Goal: Information Seeking & Learning: Learn about a topic

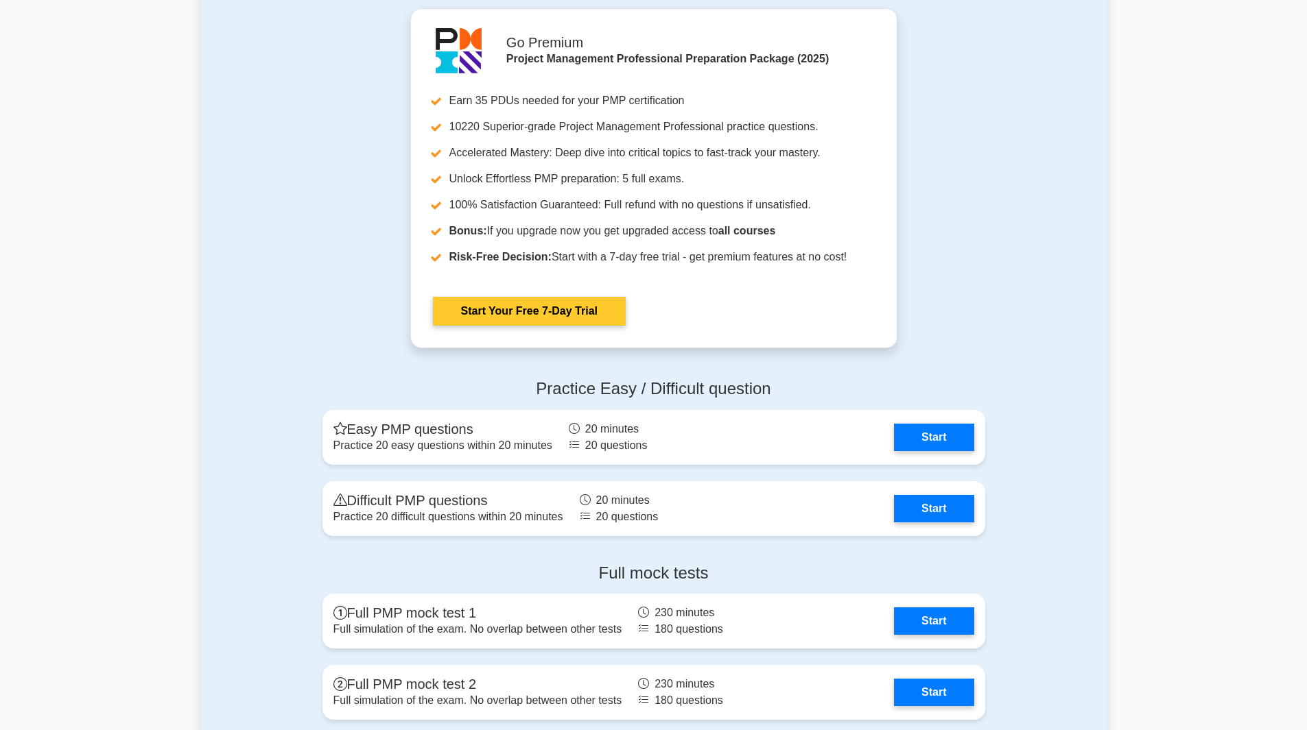
scroll to position [3841, 0]
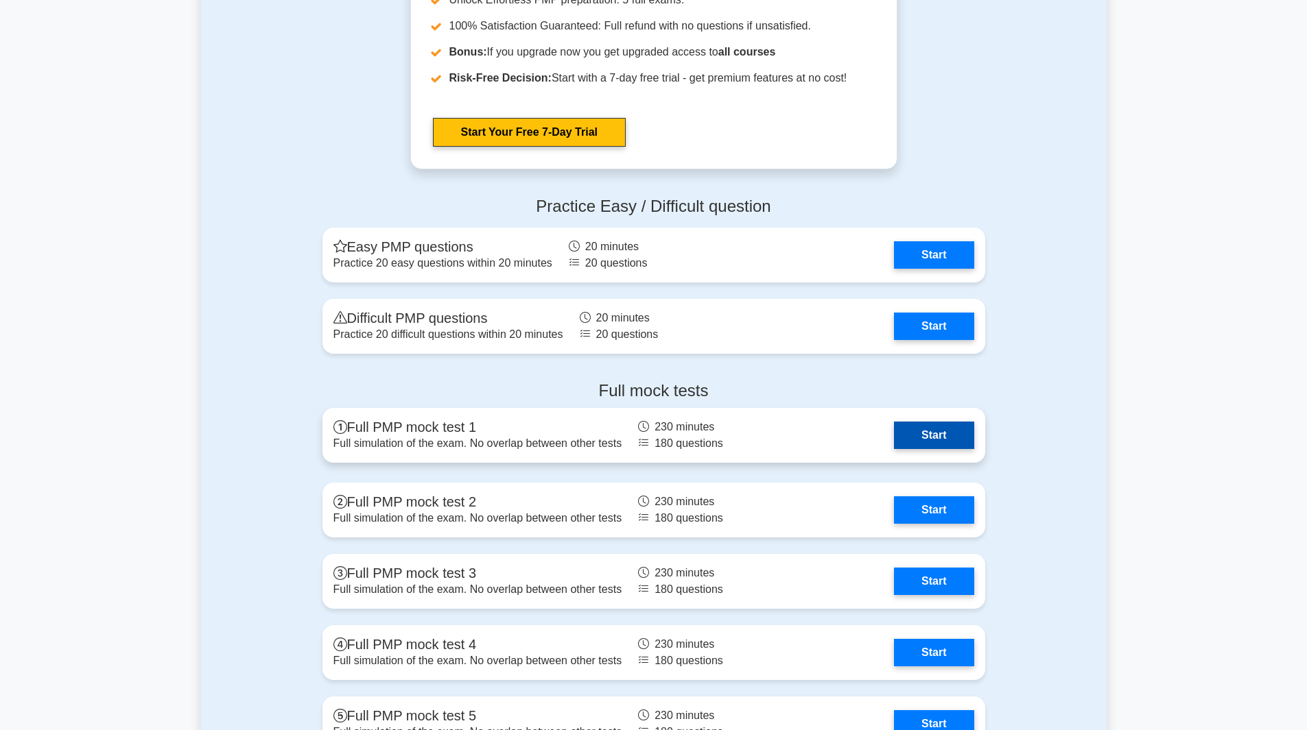
click at [929, 431] on link "Start" at bounding box center [934, 435] width 80 height 27
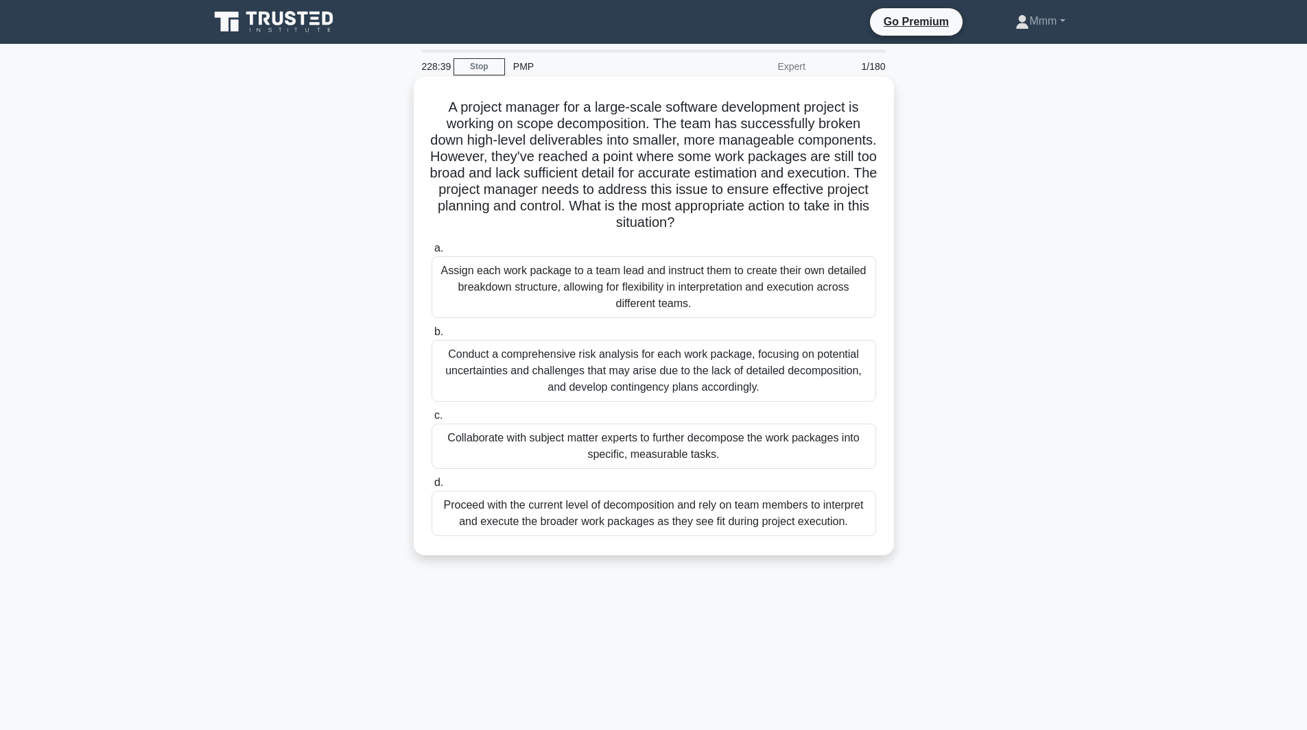
click at [630, 364] on div "Conduct a comprehensive risk analysis for each work package, focusing on potent…" at bounding box center [653, 371] width 444 height 62
click at [431, 337] on input "b. Conduct a comprehensive risk analysis for each work package, focusing on pot…" at bounding box center [431, 332] width 0 height 9
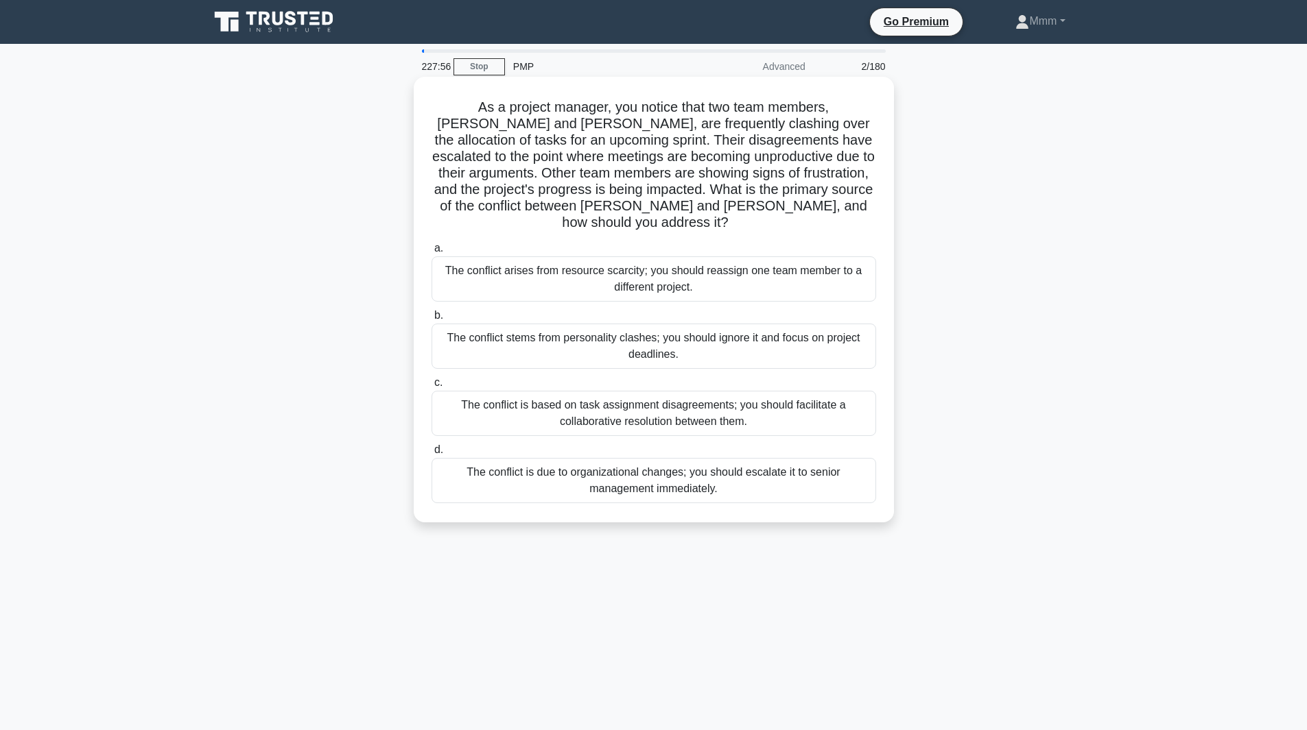
click at [695, 403] on div "The conflict is based on task assignment disagreements; you should facilitate a…" at bounding box center [653, 413] width 444 height 45
click at [431, 388] on input "c. The conflict is based on task assignment disagreements; you should facilitat…" at bounding box center [431, 383] width 0 height 9
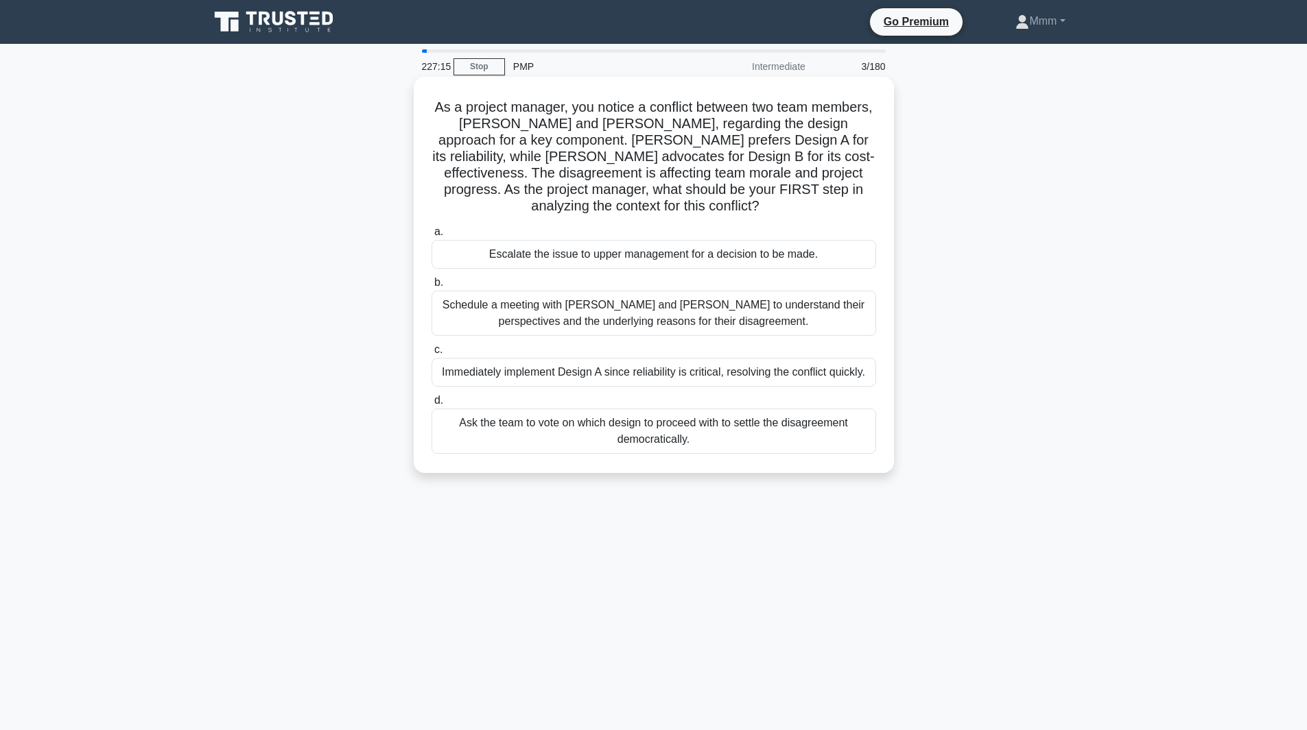
click at [668, 313] on div "Schedule a meeting with [PERSON_NAME] and [PERSON_NAME] to understand their per…" at bounding box center [653, 313] width 444 height 45
click at [431, 287] on input "b. Schedule a meeting with [PERSON_NAME] and [PERSON_NAME] to understand their …" at bounding box center [431, 282] width 0 height 9
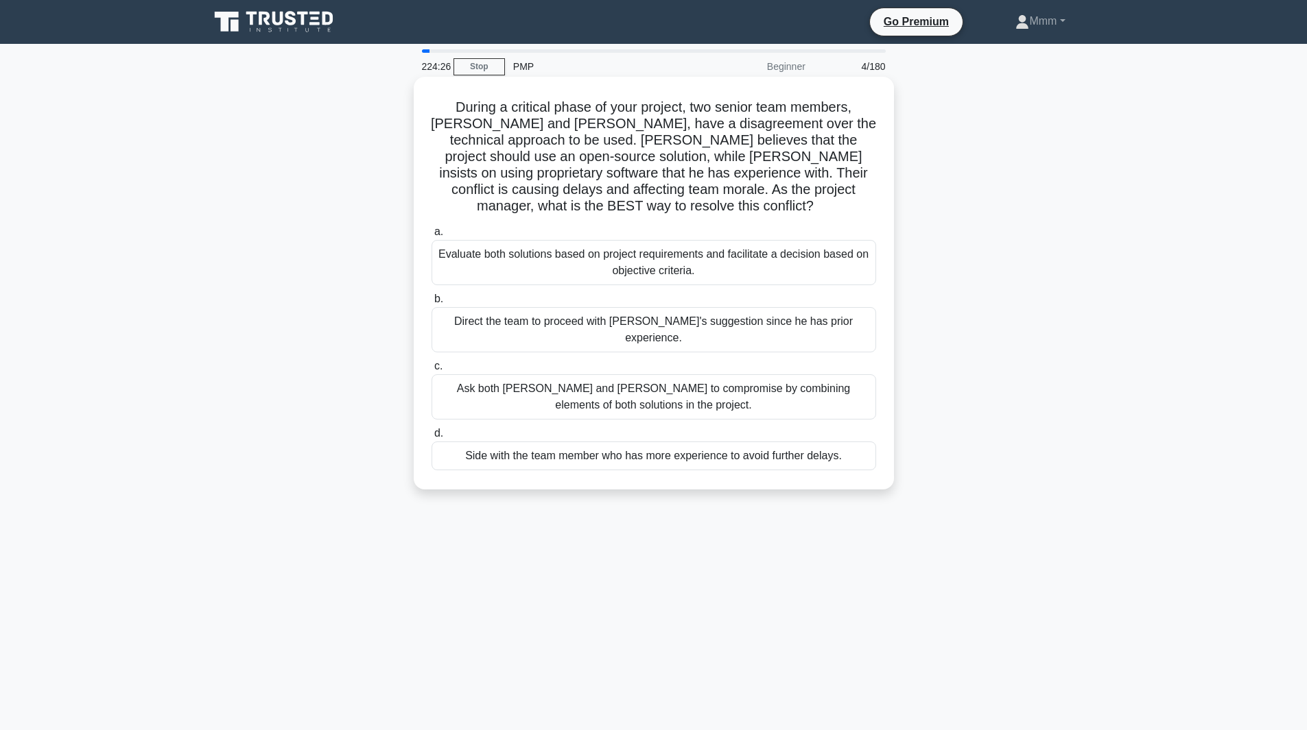
click at [522, 244] on div "Evaluate both solutions based on project requirements and facilitate a decision…" at bounding box center [653, 262] width 444 height 45
click at [431, 237] on input "a. Evaluate both solutions based on project requirements and facilitate a decis…" at bounding box center [431, 232] width 0 height 9
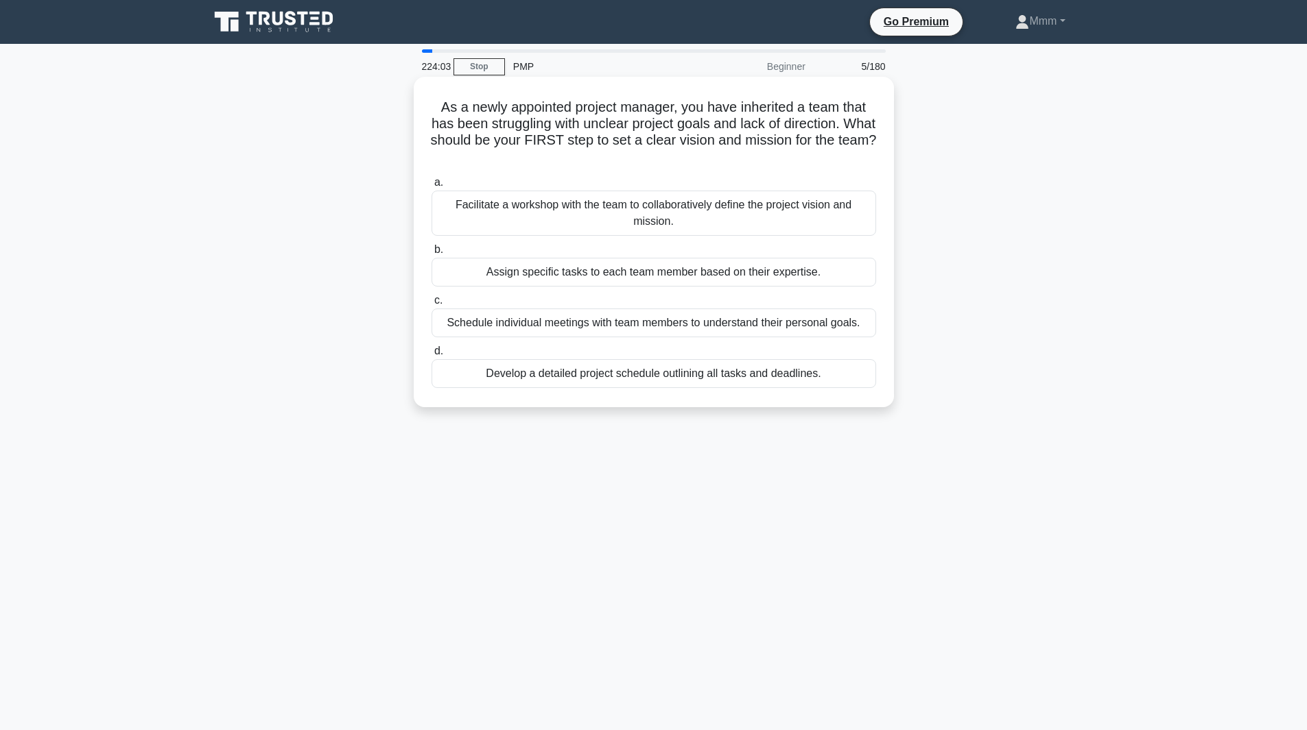
click at [609, 216] on div "Facilitate a workshop with the team to collaboratively define the project visio…" at bounding box center [653, 213] width 444 height 45
click at [431, 187] on input "a. Facilitate a workshop with the team to collaboratively define the project vi…" at bounding box center [431, 182] width 0 height 9
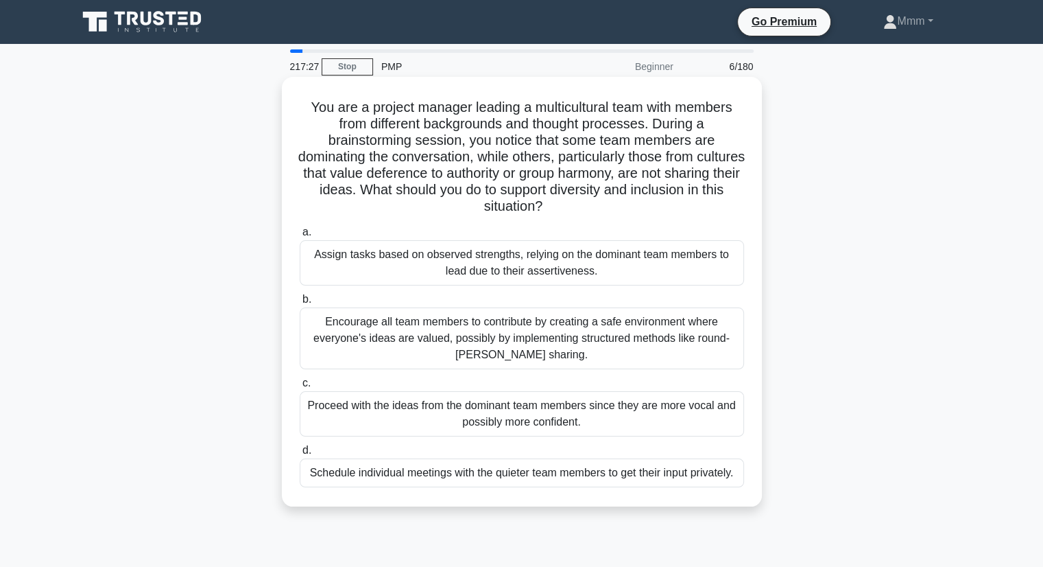
click at [483, 338] on div "Encourage all team members to contribute by creating a safe environment where e…" at bounding box center [522, 338] width 444 height 62
click at [300, 304] on input "b. Encourage all team members to contribute by creating a safe environment wher…" at bounding box center [300, 299] width 0 height 9
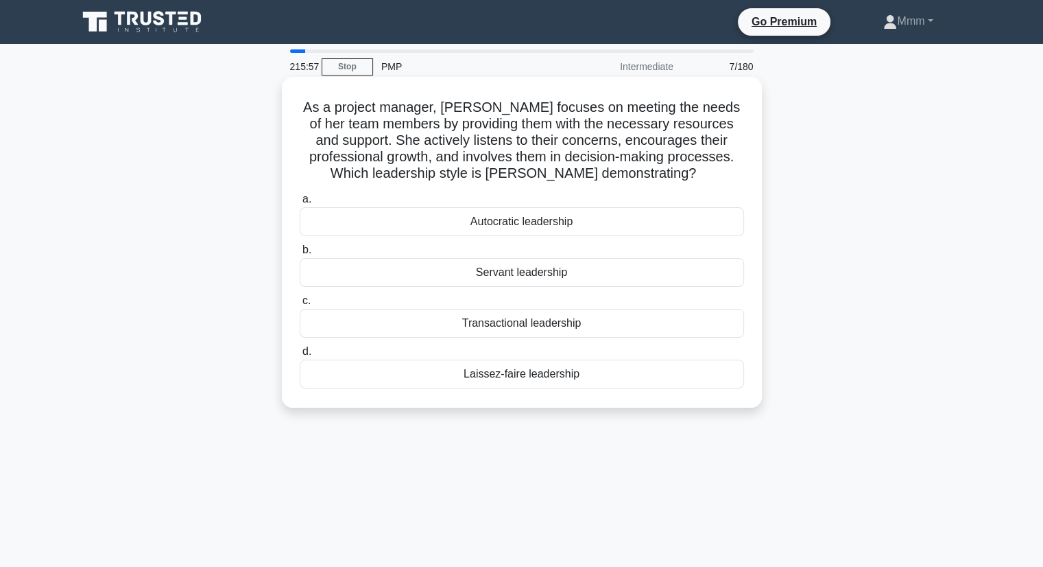
click at [505, 272] on div "Servant leadership" at bounding box center [522, 272] width 444 height 29
click at [300, 254] on input "b. Servant leadership" at bounding box center [300, 250] width 0 height 9
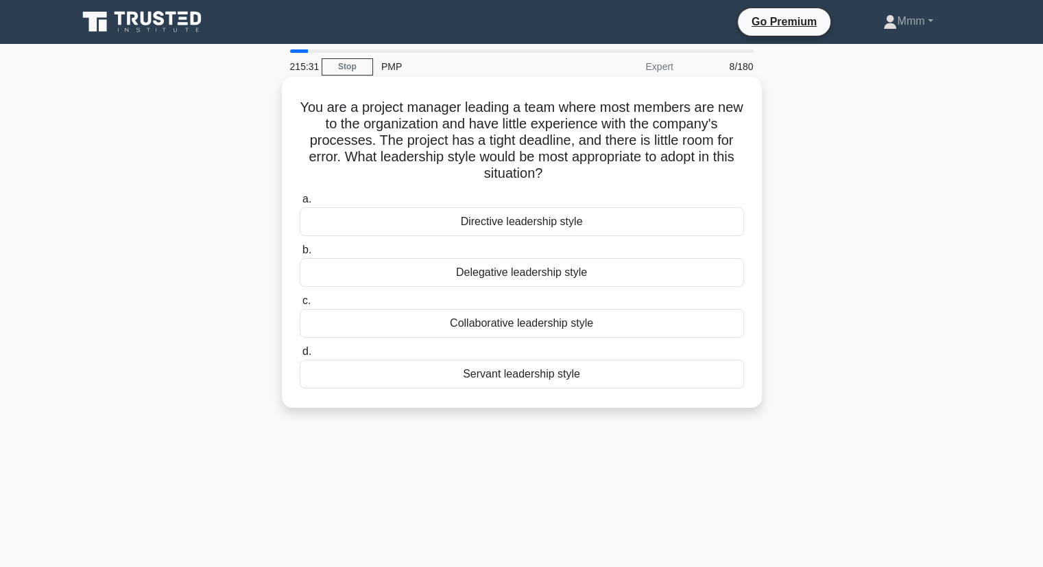
click at [449, 219] on div "Directive leadership style" at bounding box center [522, 221] width 444 height 29
click at [300, 204] on input "a. Directive leadership style" at bounding box center [300, 199] width 0 height 9
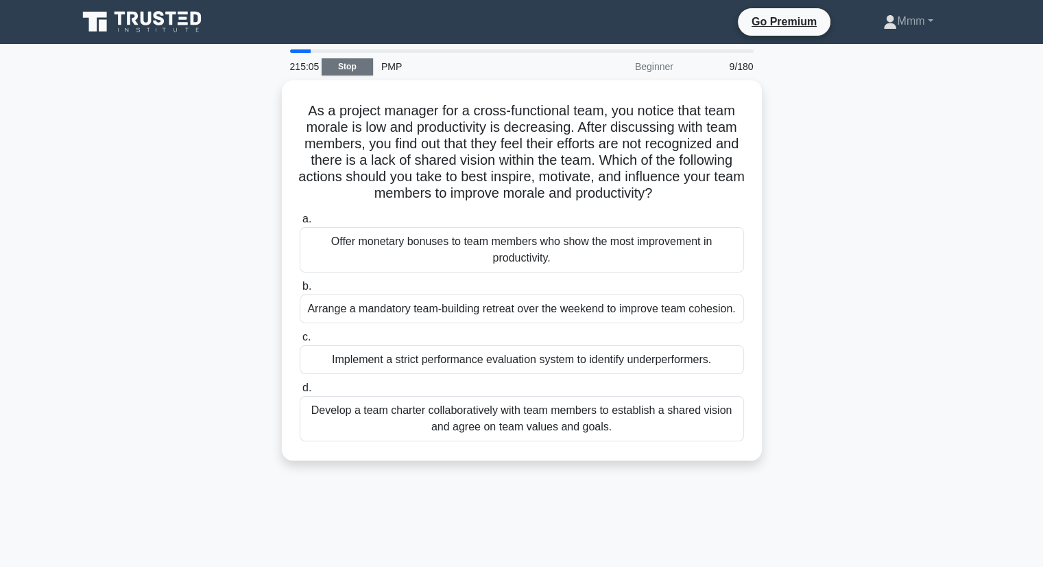
click at [339, 69] on link "Stop" at bounding box center [347, 66] width 51 height 17
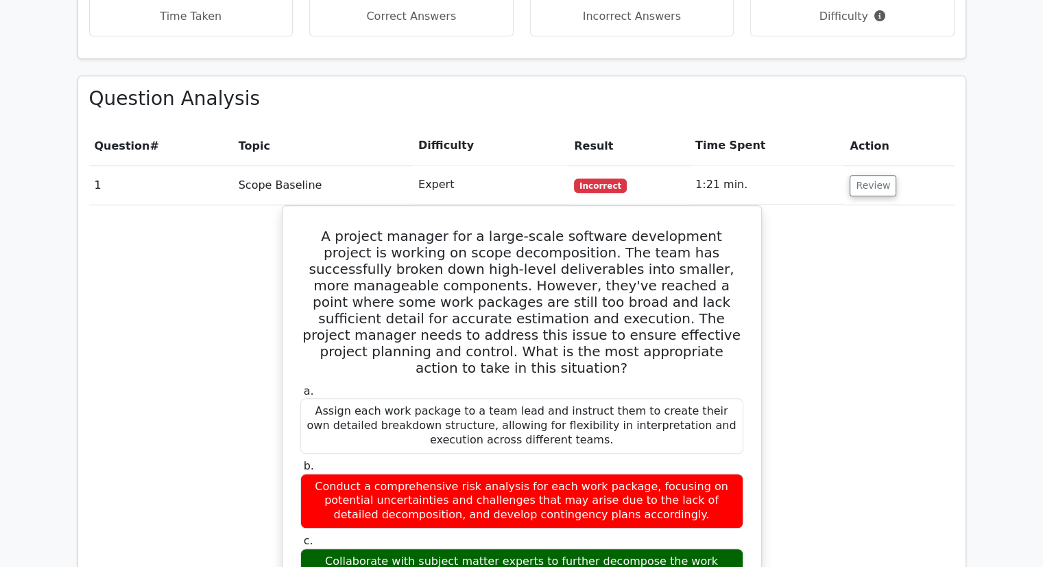
scroll to position [989, 0]
